Goal: Information Seeking & Learning: Learn about a topic

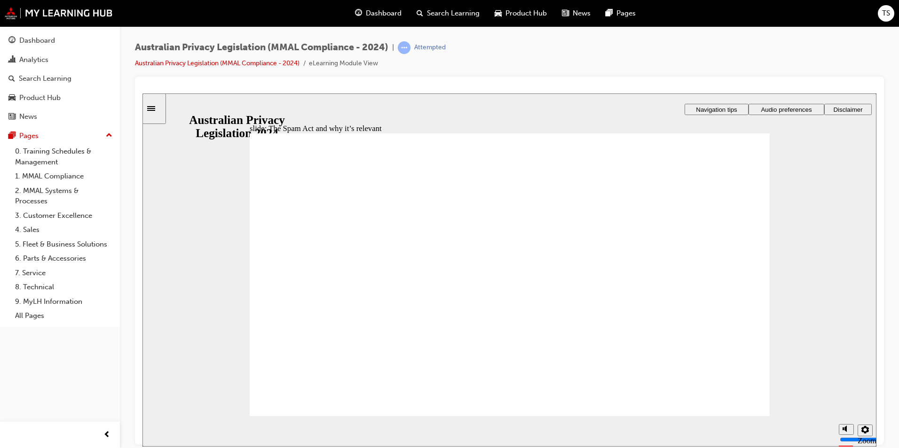
radio input "true"
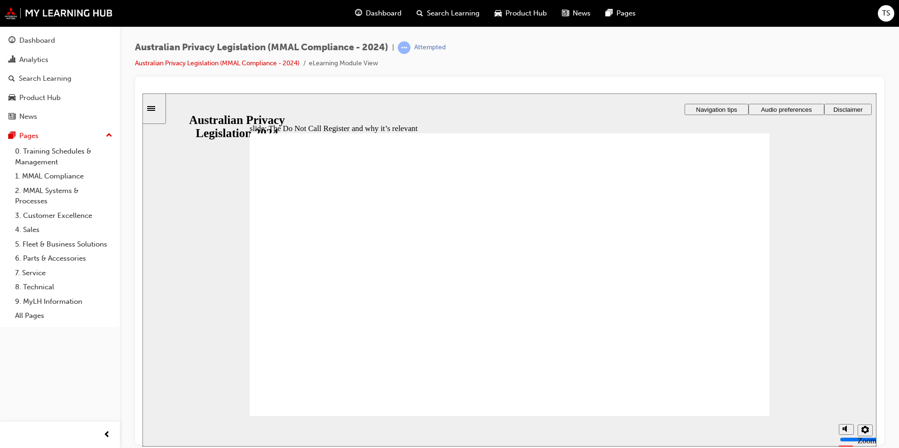
radio input "true"
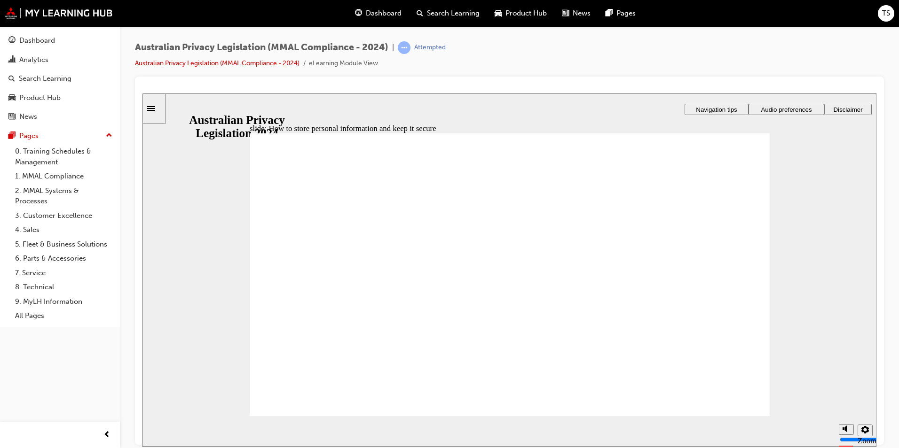
radio input "true"
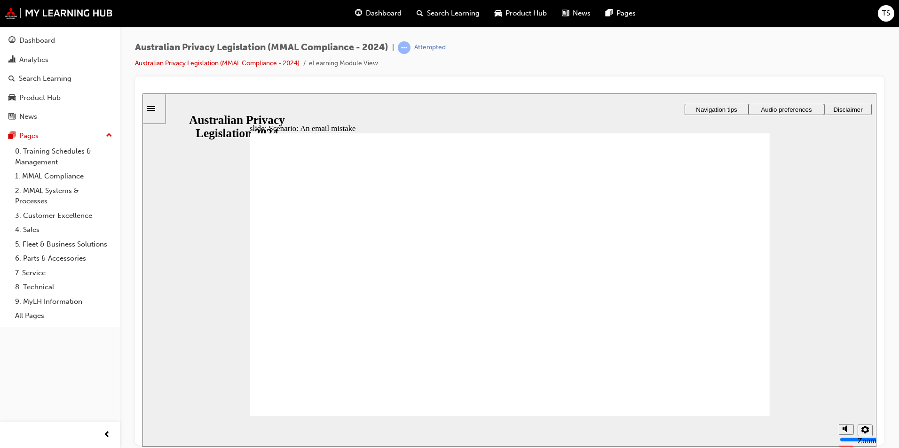
radio input "true"
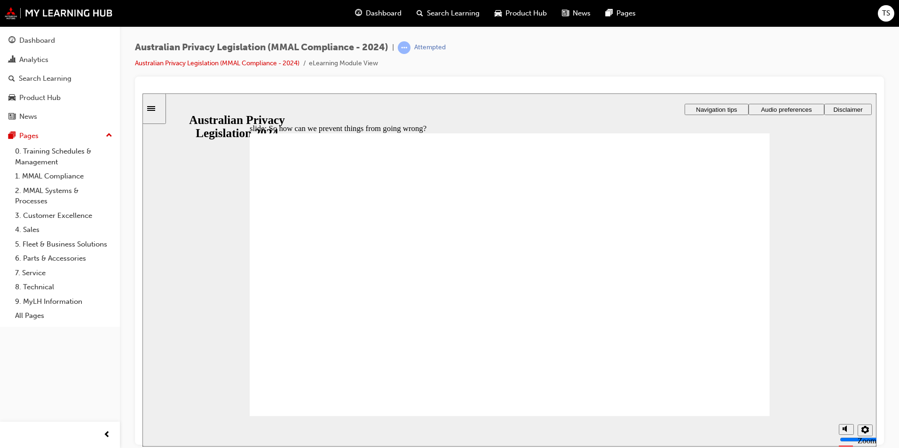
radio input "true"
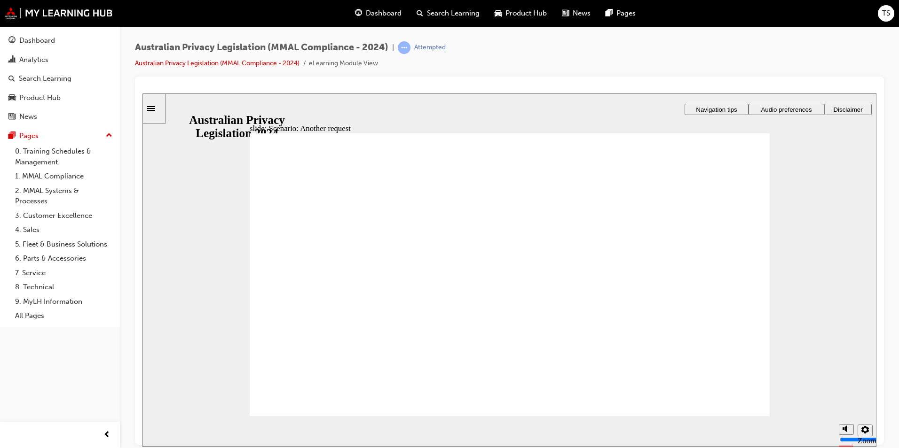
radio input "true"
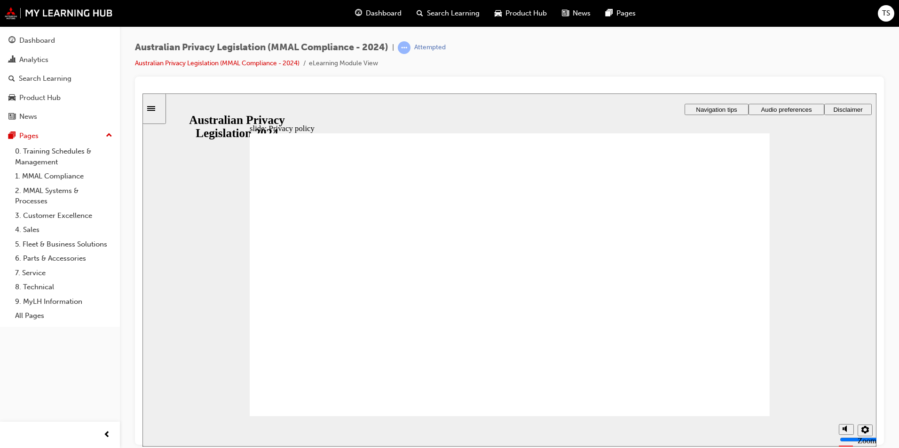
checkbox input "true"
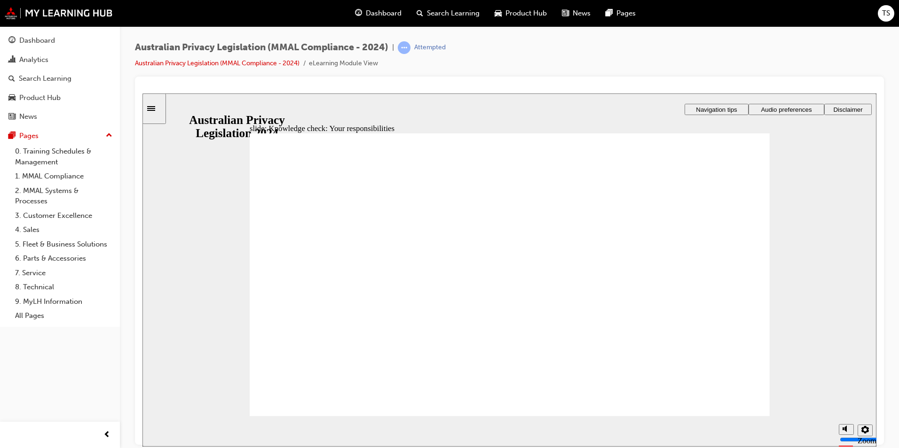
radio input "true"
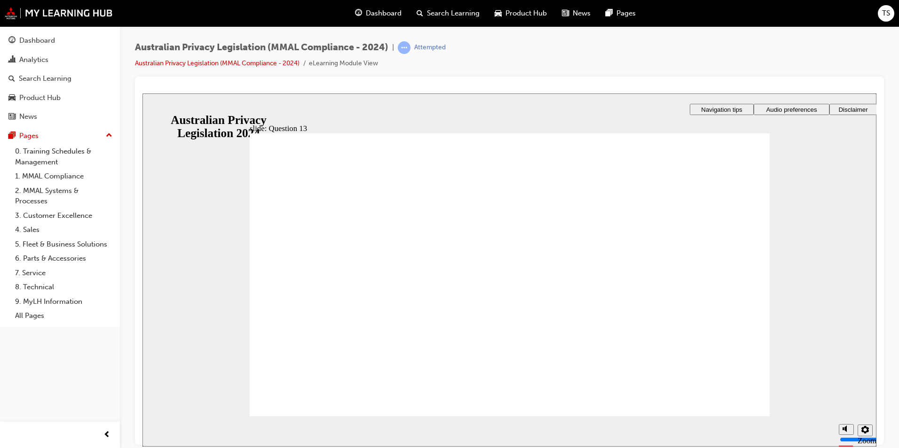
radio input "true"
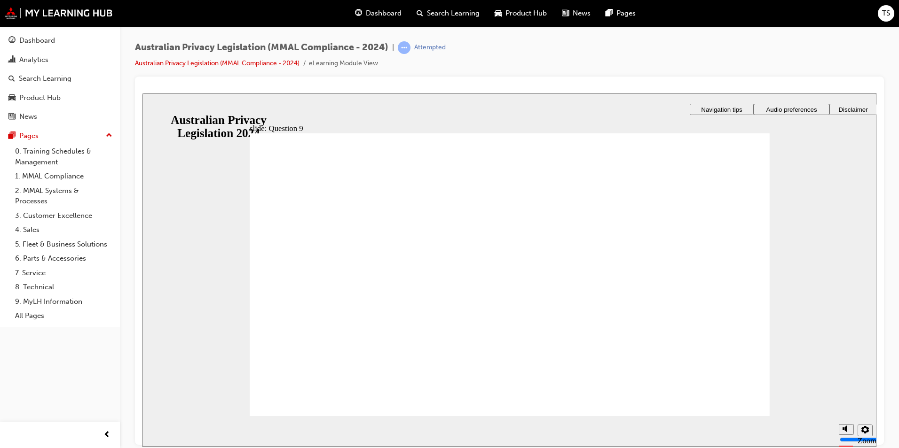
radio input "false"
radio input "true"
radio input "false"
radio input "true"
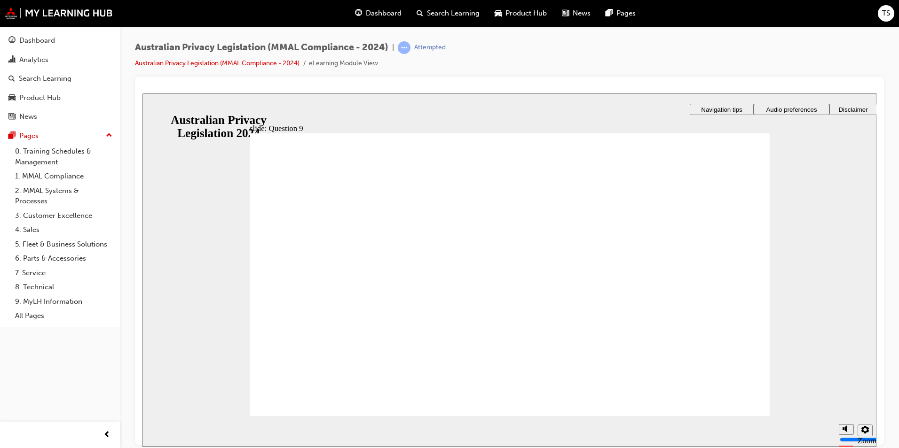
radio input "true"
drag, startPoint x: 482, startPoint y: 268, endPoint x: 337, endPoint y: 388, distance: 187.9
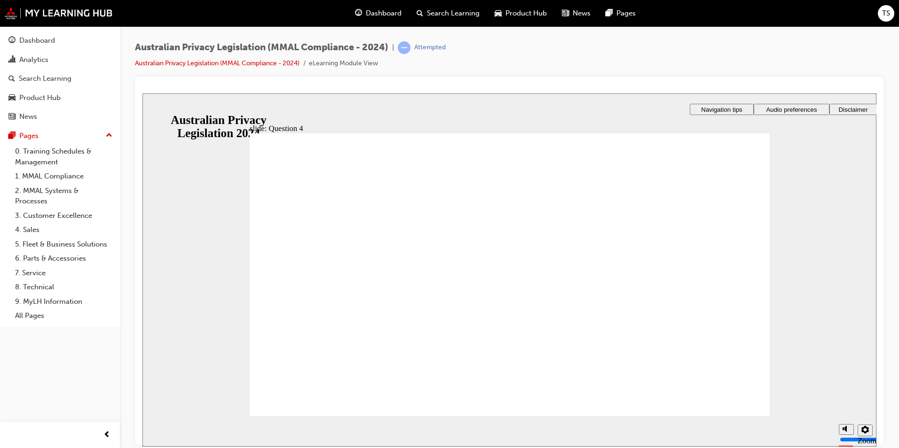
radio input "true"
checkbox input "true"
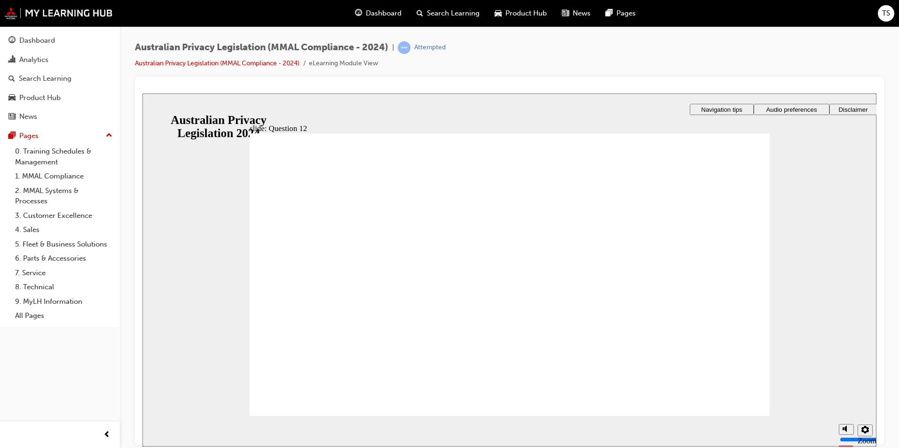
radio input "true"
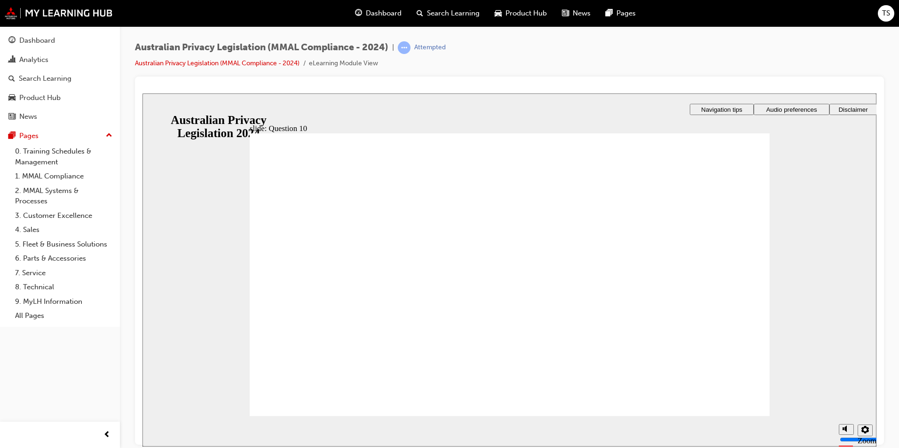
radio input "false"
radio input "true"
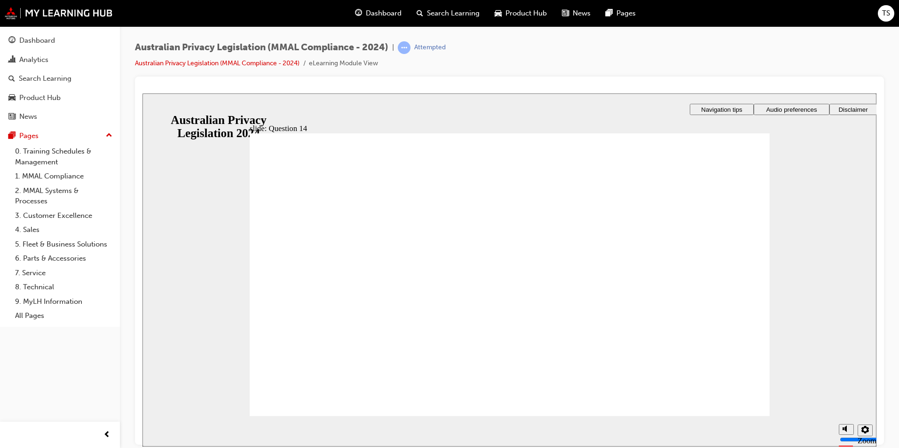
drag, startPoint x: 355, startPoint y: 275, endPoint x: 324, endPoint y: 388, distance: 117.0
checkbox input "true"
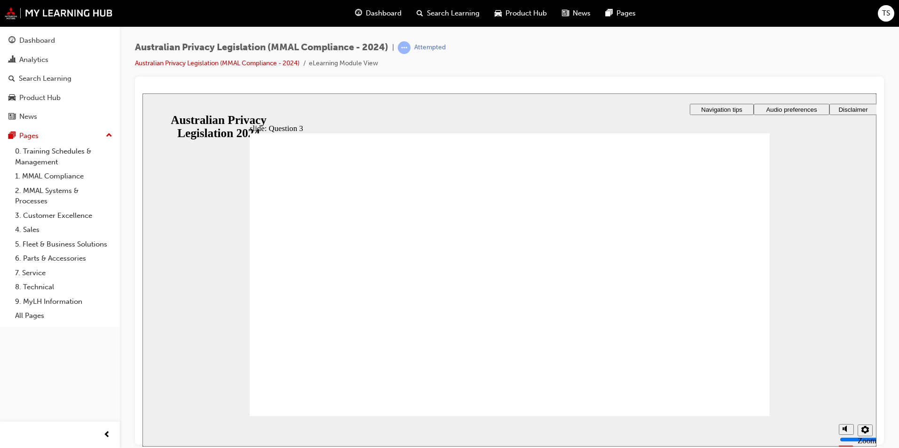
checkbox input "true"
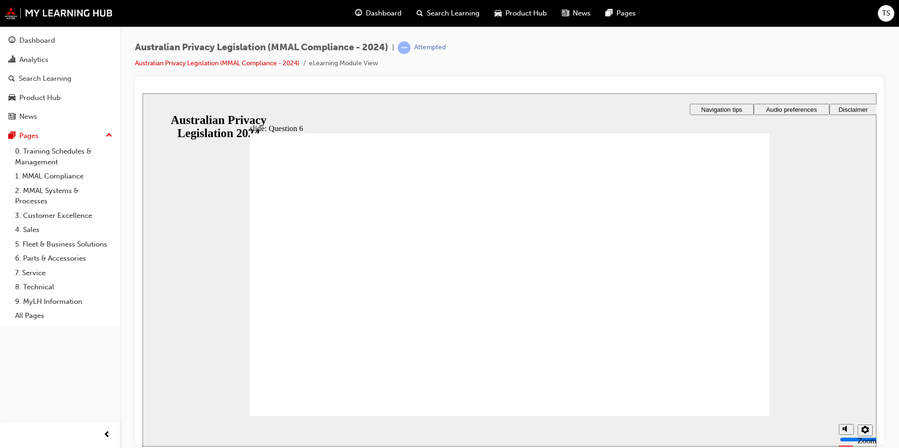
radio input "true"
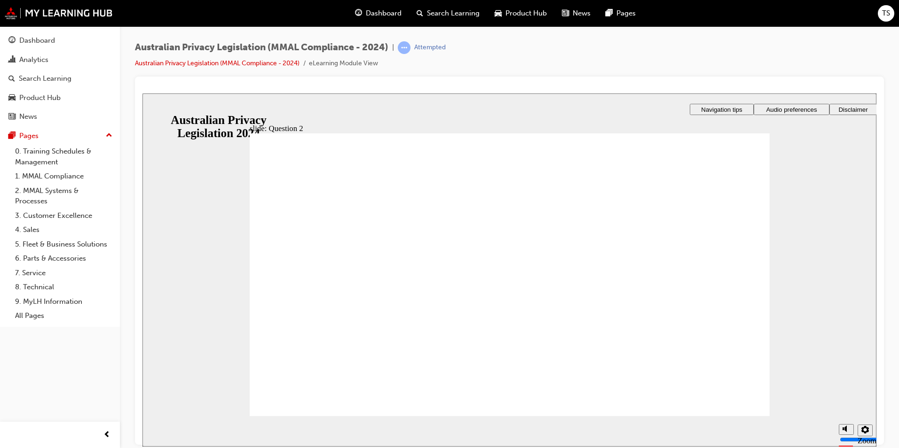
radio input "false"
radio input "true"
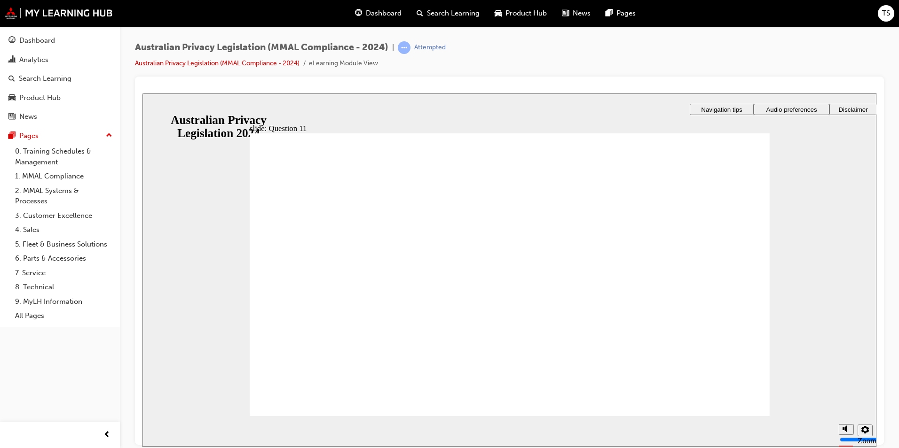
radio input "true"
drag, startPoint x: 303, startPoint y: 282, endPoint x: 304, endPoint y: 391, distance: 108.1
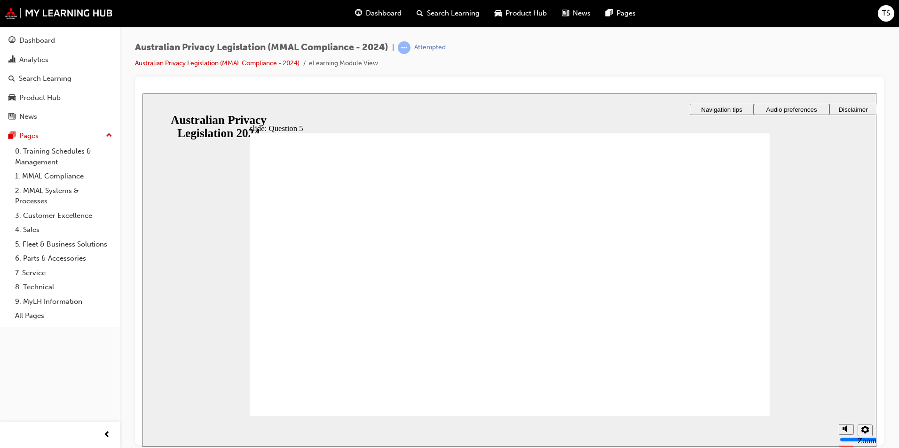
radio input "true"
drag, startPoint x: 349, startPoint y: 278, endPoint x: 330, endPoint y: 388, distance: 111.7
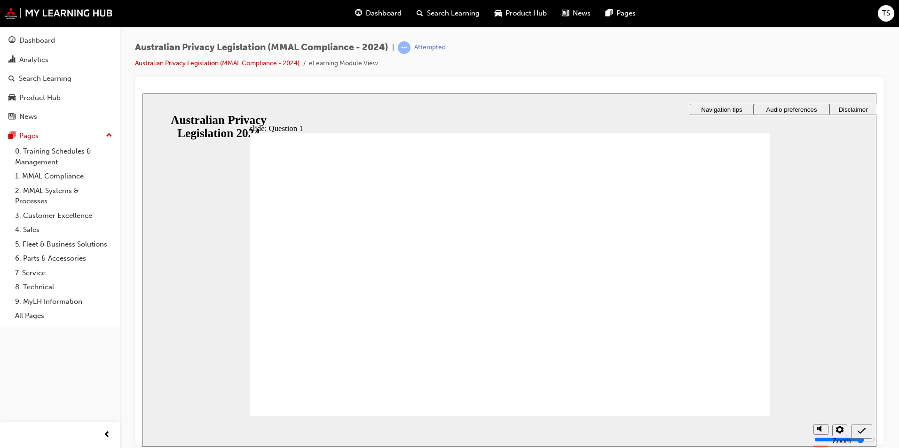
radio input "true"
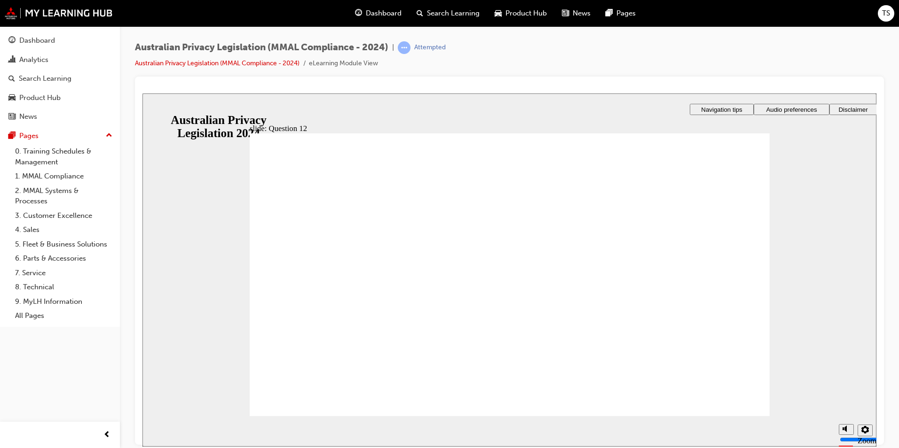
checkbox input "true"
radio input "true"
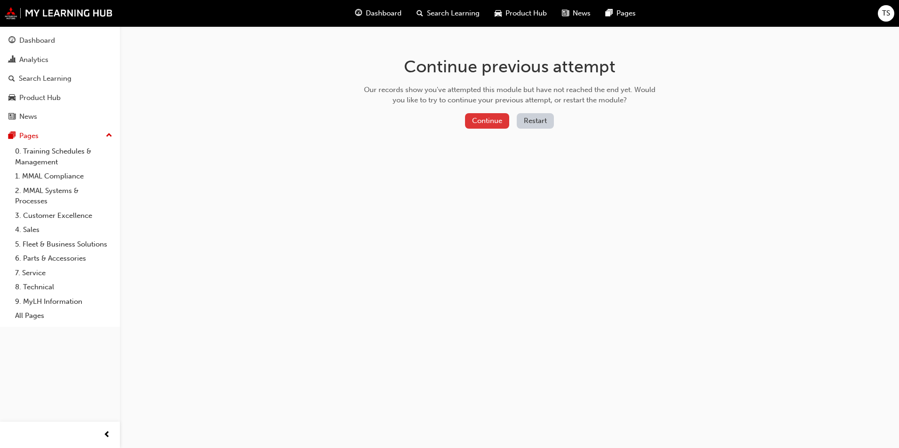
click at [479, 115] on button "Continue" at bounding box center [487, 121] width 44 height 16
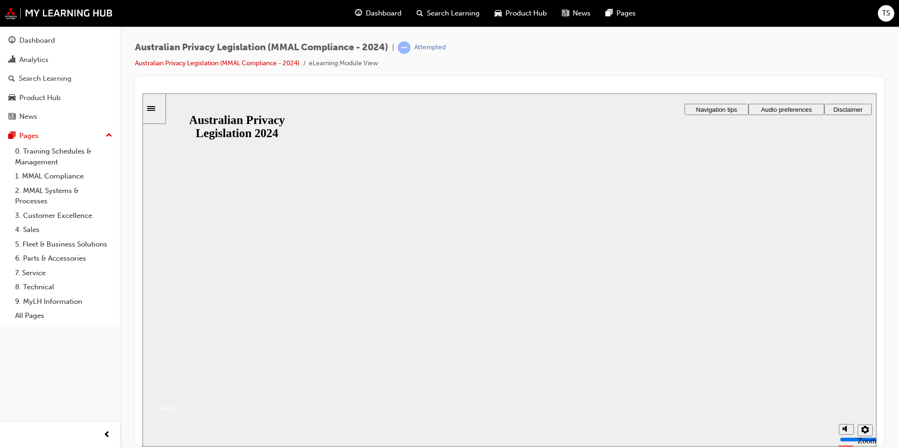
click at [180, 391] on button "Resume" at bounding box center [160, 397] width 37 height 12
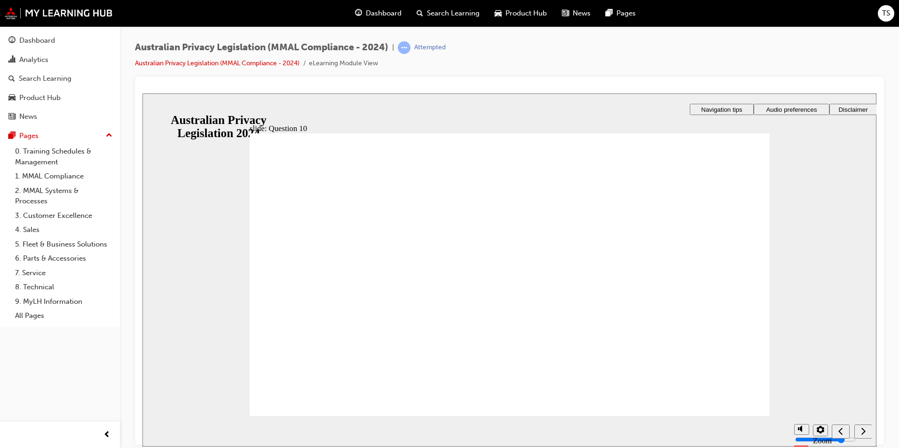
radio input "true"
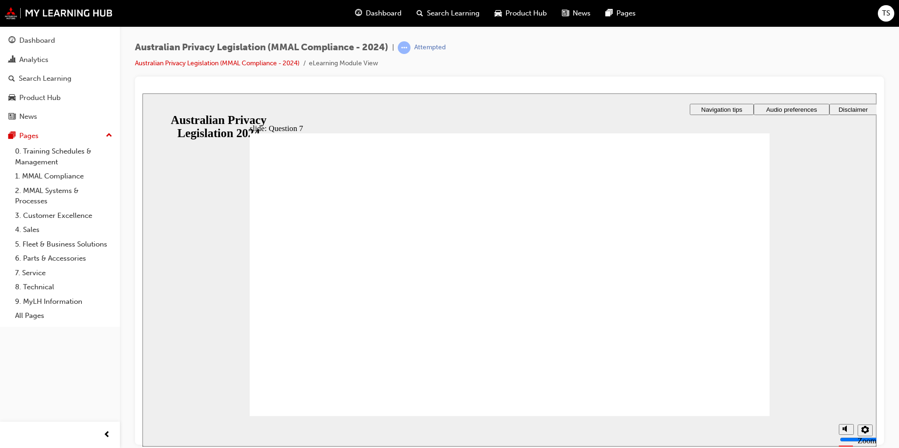
radio input "true"
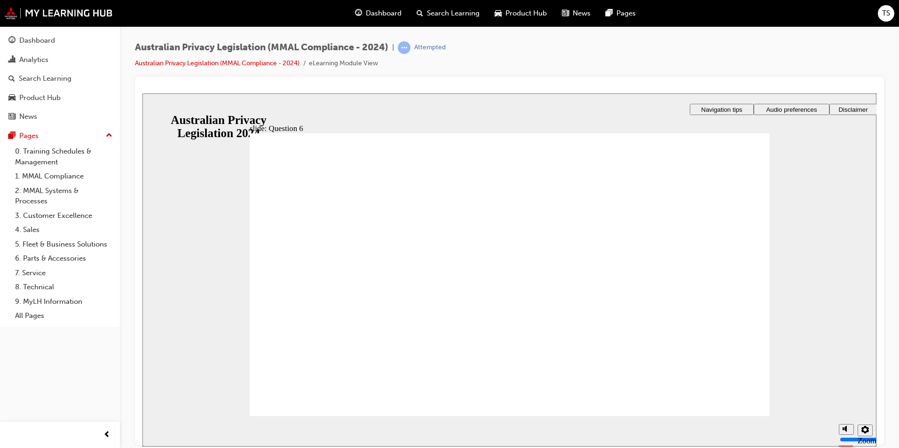
radio input "true"
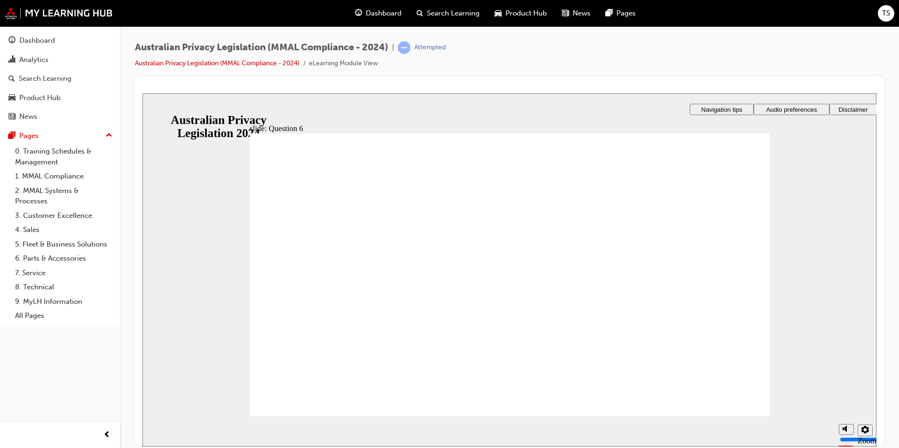
radio input "true"
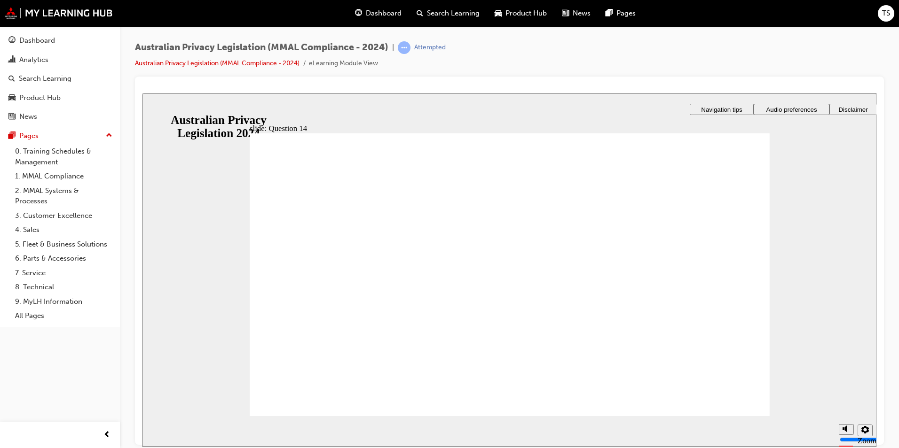
radio input "true"
checkbox input "true"
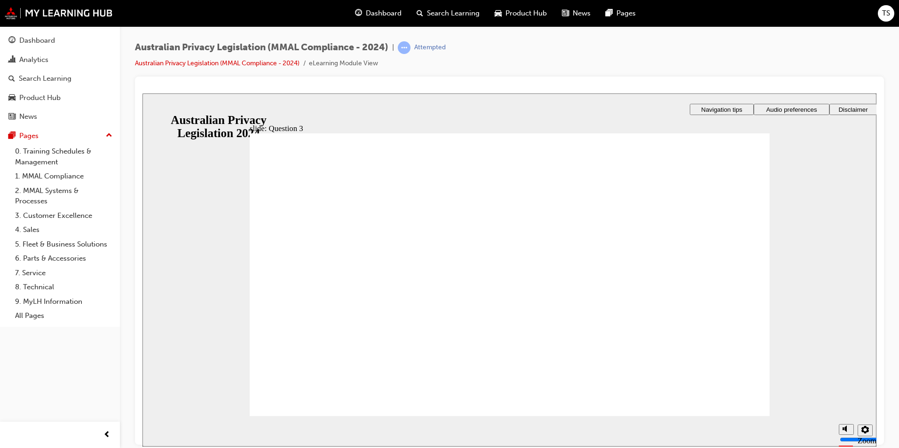
checkbox input "true"
radio input "true"
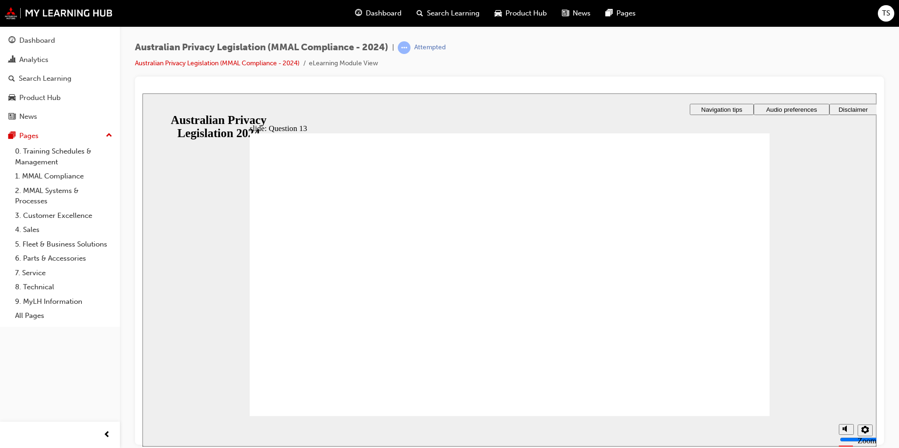
radio input "true"
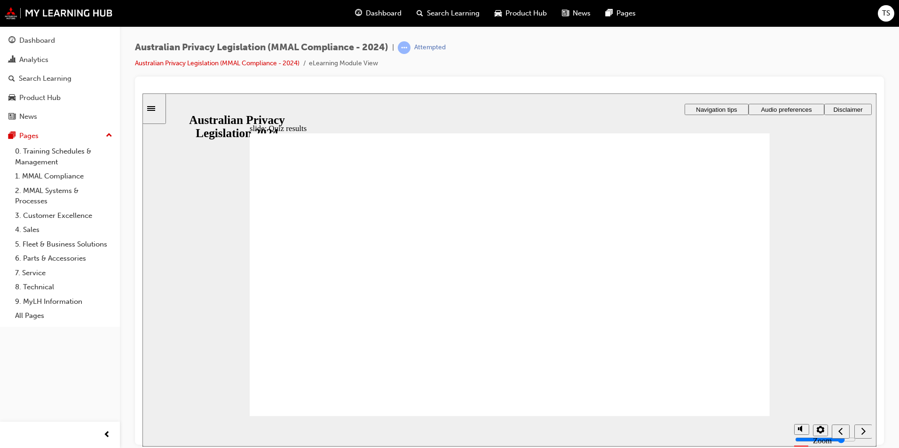
checkbox input "true"
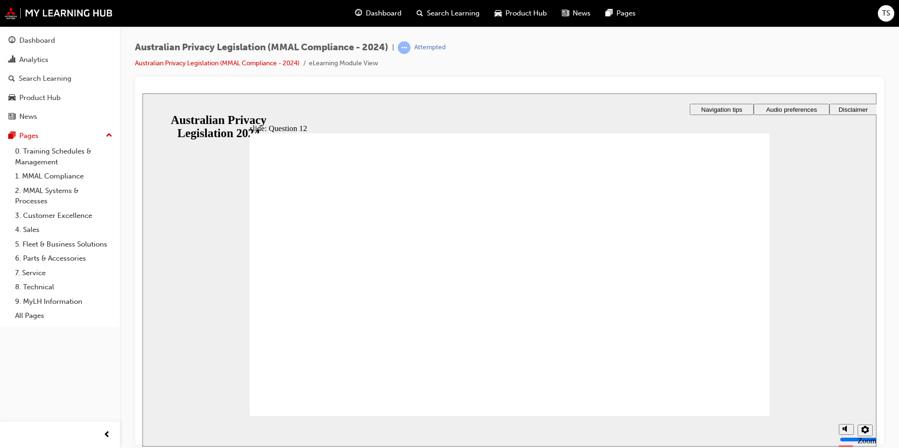
radio input "true"
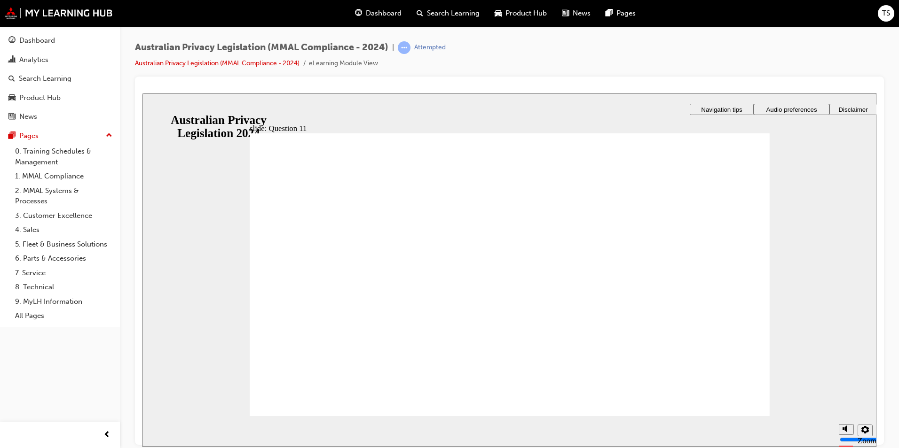
radio input "true"
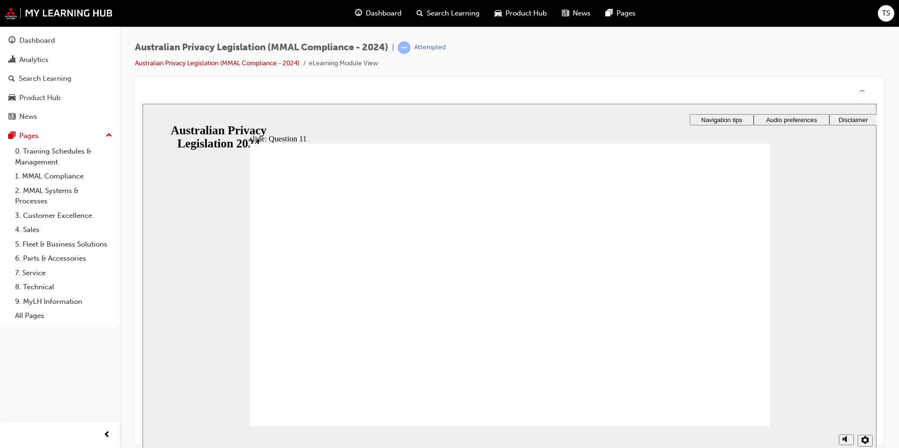
drag, startPoint x: 727, startPoint y: 409, endPoint x: 726, endPoint y: 419, distance: 10.4
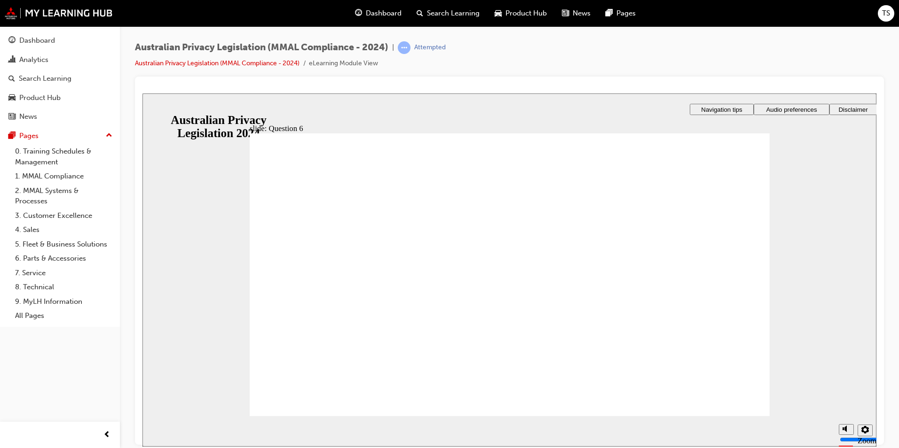
radio input "true"
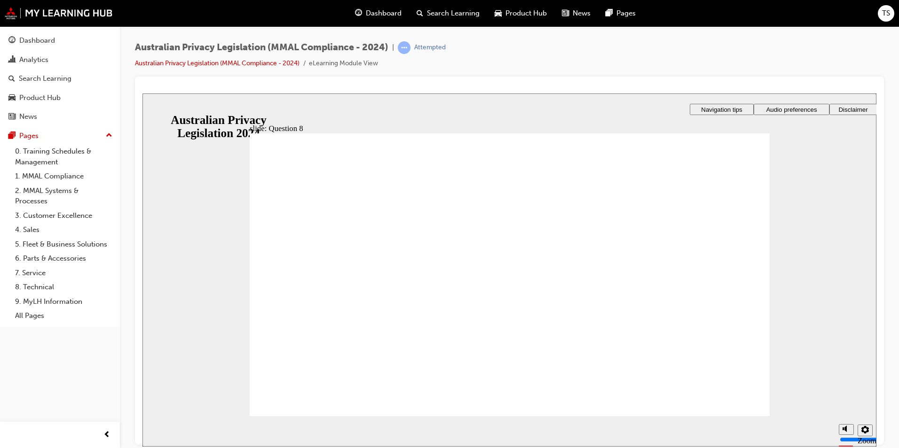
radio input "true"
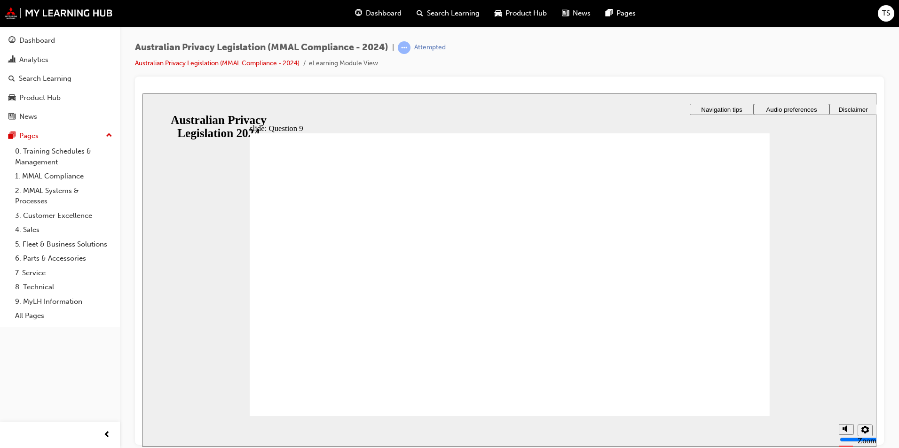
radio input "true"
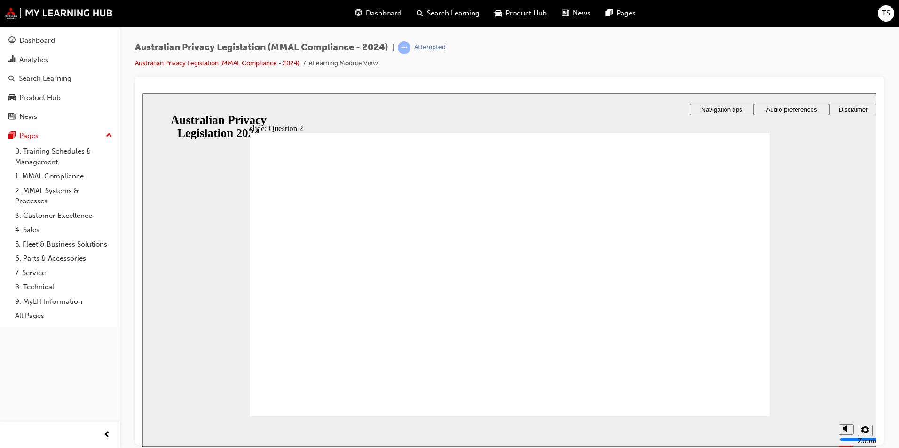
drag, startPoint x: 302, startPoint y: 267, endPoint x: 319, endPoint y: 404, distance: 138.3
radio input "true"
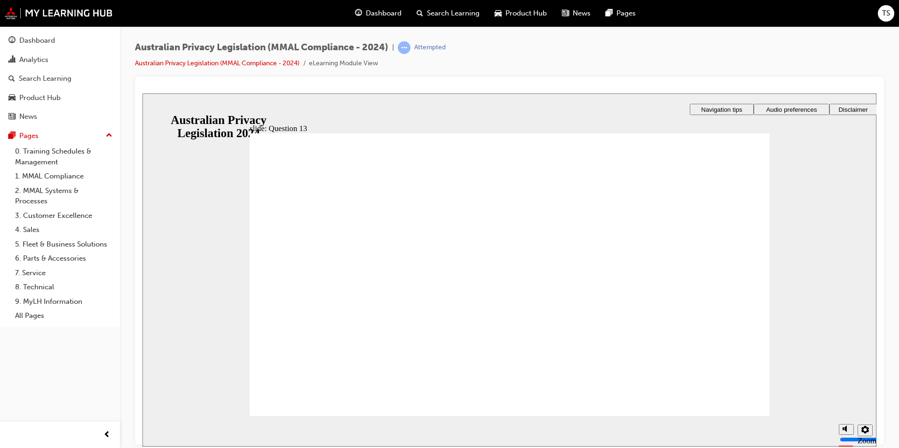
radio input "true"
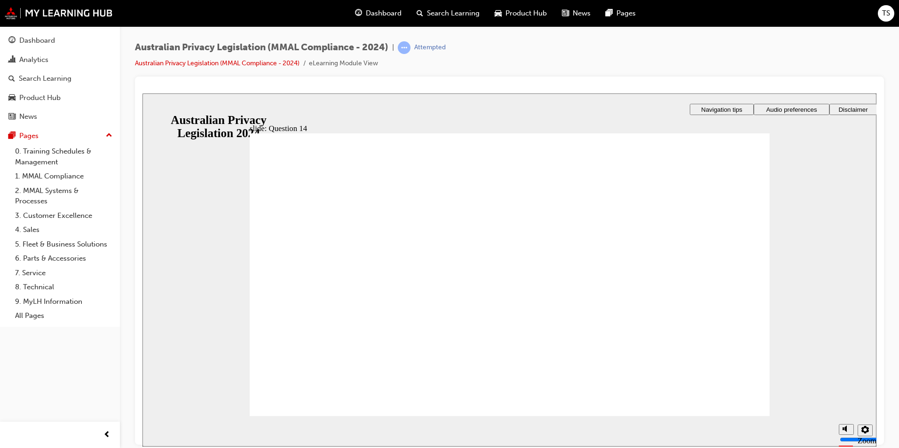
radio input "true"
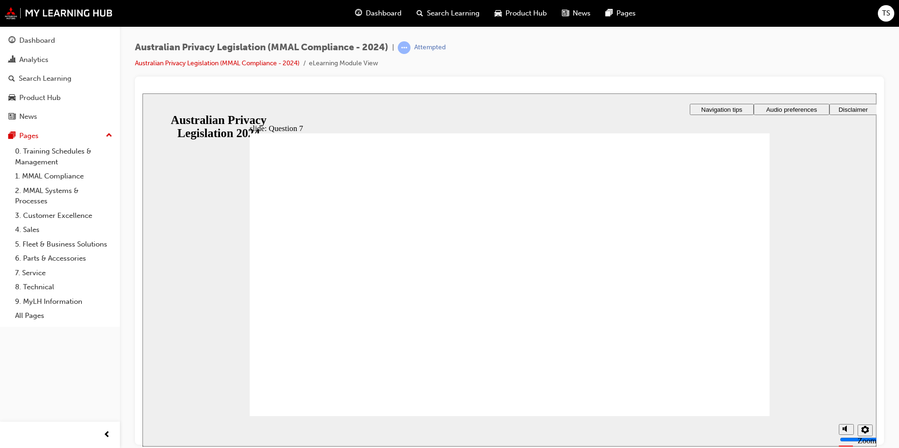
checkbox input "true"
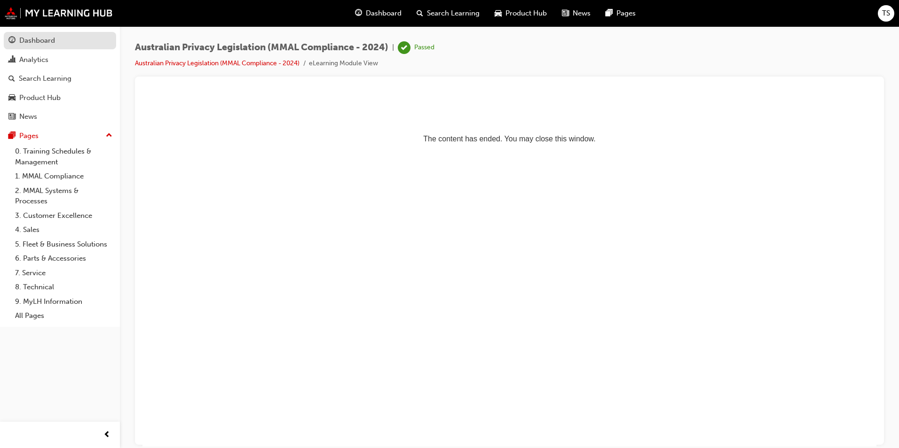
click at [35, 45] on div "Dashboard" at bounding box center [37, 40] width 36 height 11
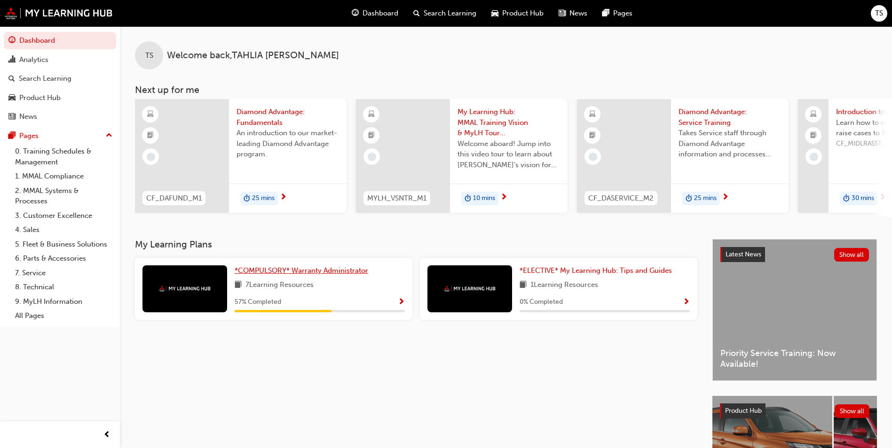
click at [318, 274] on span "*COMPULSORY* Warranty Administrator" at bounding box center [301, 270] width 133 height 8
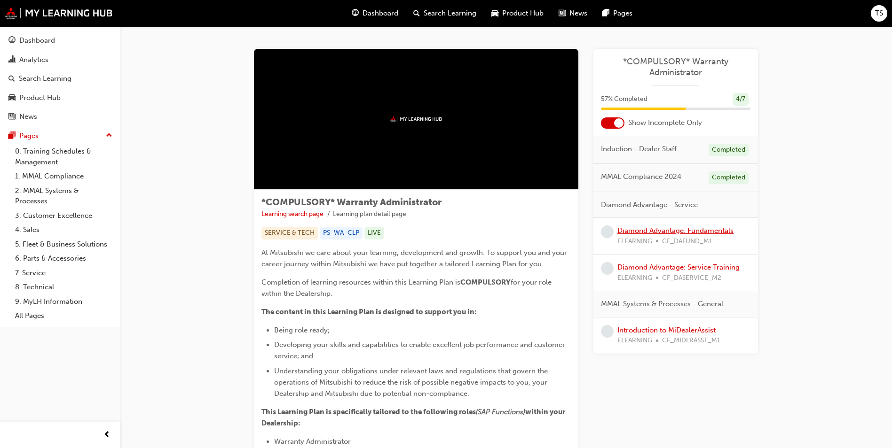
click at [673, 231] on link "Diamond Advantage: Fundamentals" at bounding box center [675, 231] width 116 height 8
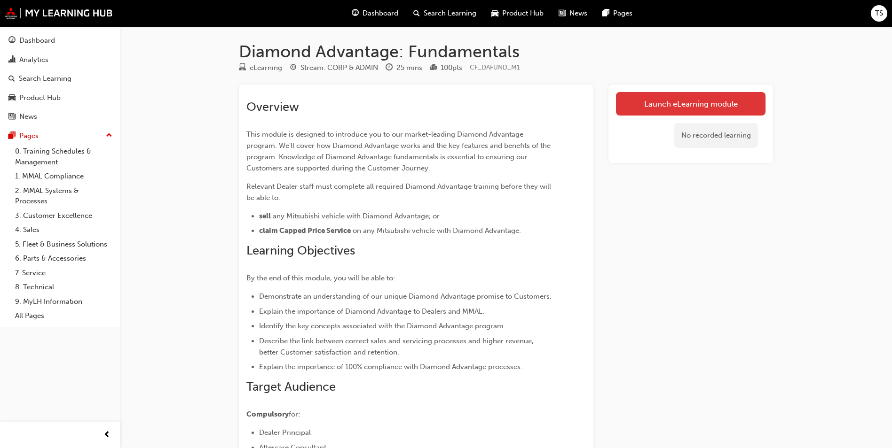
click at [651, 96] on link "Launch eLearning module" at bounding box center [690, 103] width 149 height 23
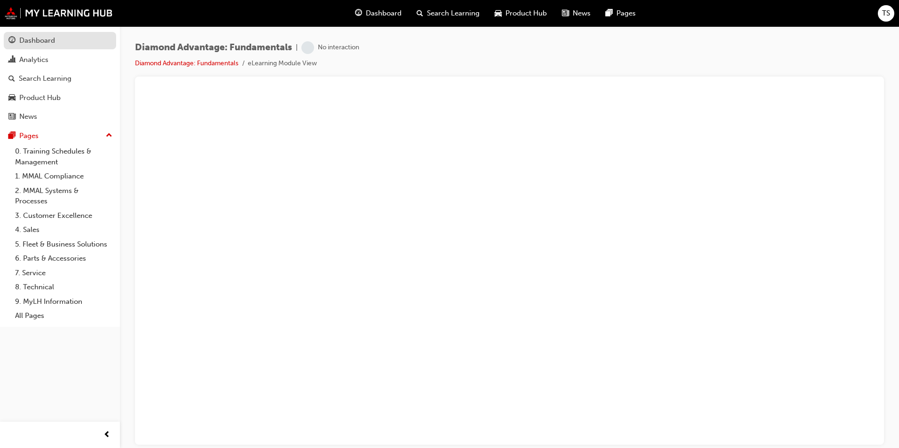
click at [41, 44] on div "Dashboard" at bounding box center [37, 40] width 36 height 11
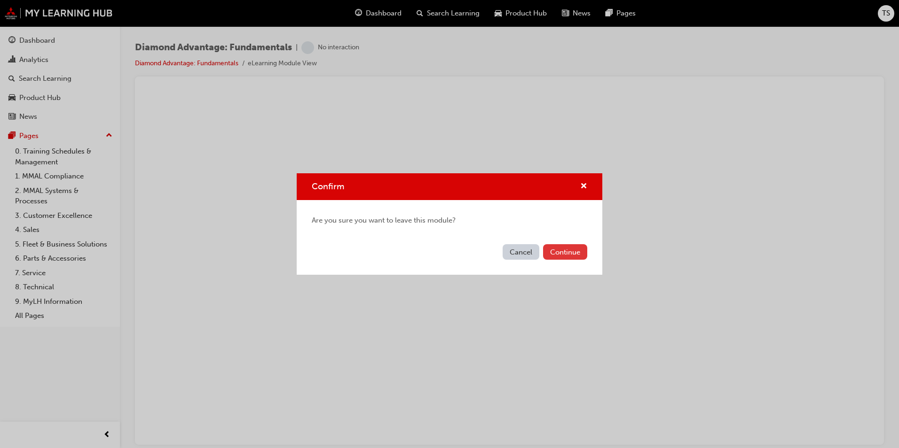
click at [559, 252] on button "Continue" at bounding box center [565, 252] width 44 height 16
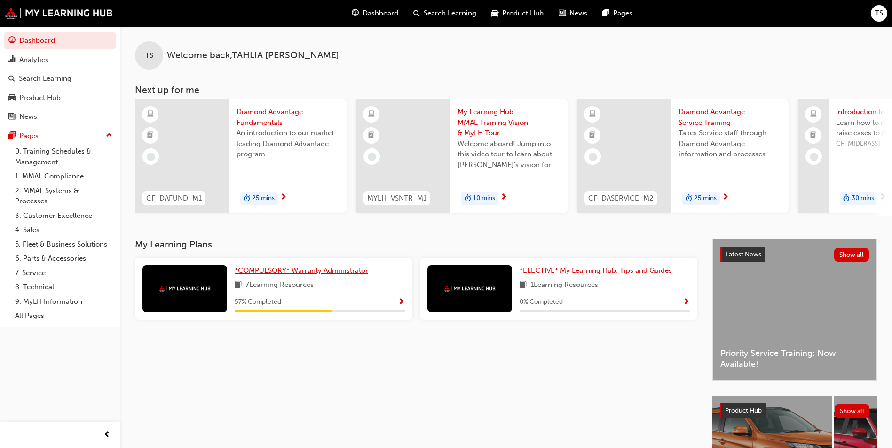
click at [284, 273] on span "*COMPULSORY* Warranty Administrator" at bounding box center [301, 270] width 133 height 8
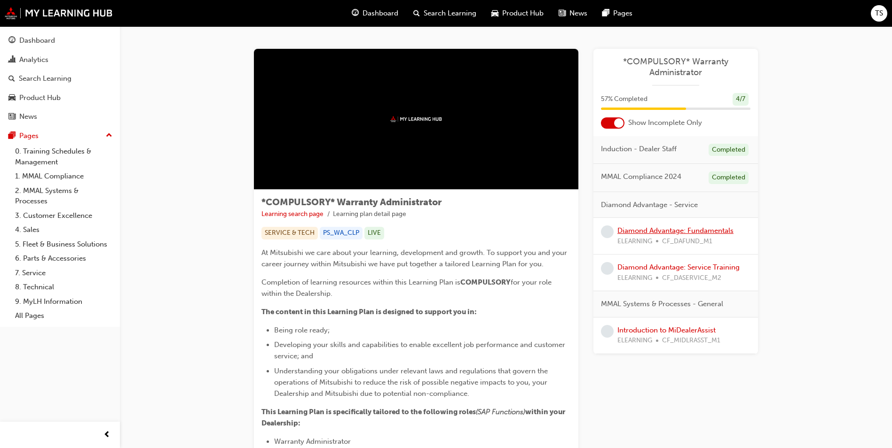
click at [665, 228] on link "Diamond Advantage: Fundamentals" at bounding box center [675, 231] width 116 height 8
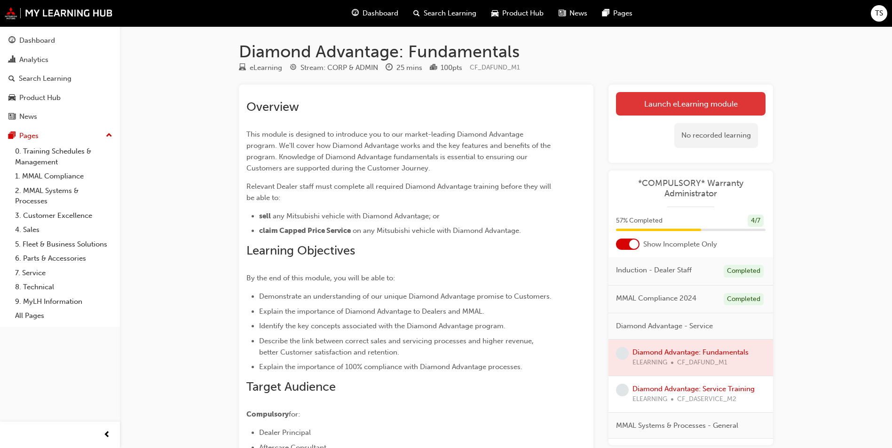
click at [675, 106] on link "Launch eLearning module" at bounding box center [690, 103] width 149 height 23
